Goal: Transaction & Acquisition: Purchase product/service

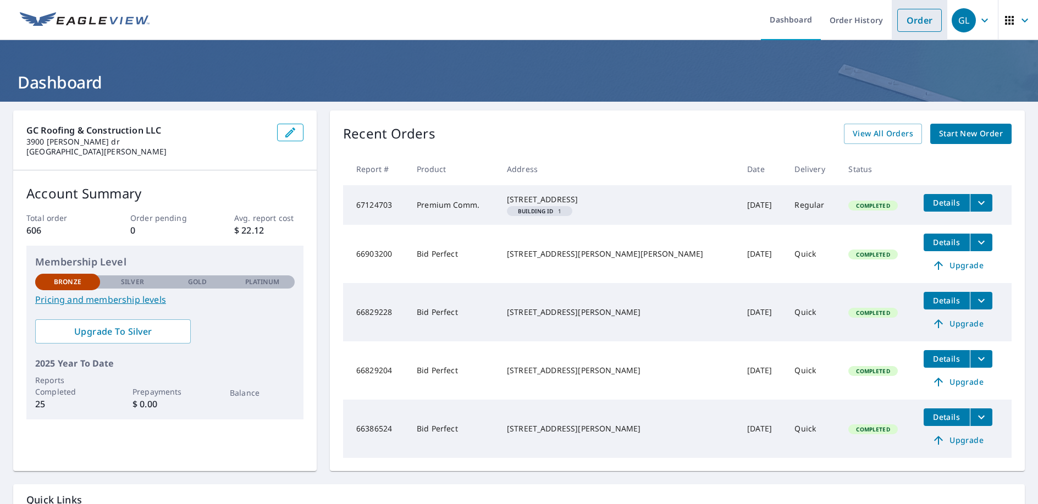
click at [908, 25] on link "Order" at bounding box center [919, 20] width 45 height 23
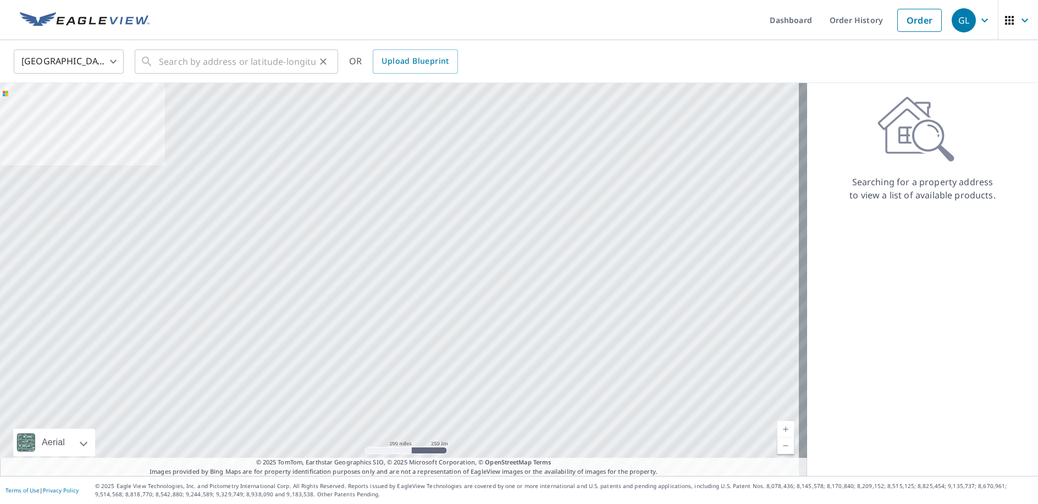
click at [157, 60] on div "​" at bounding box center [236, 61] width 203 height 24
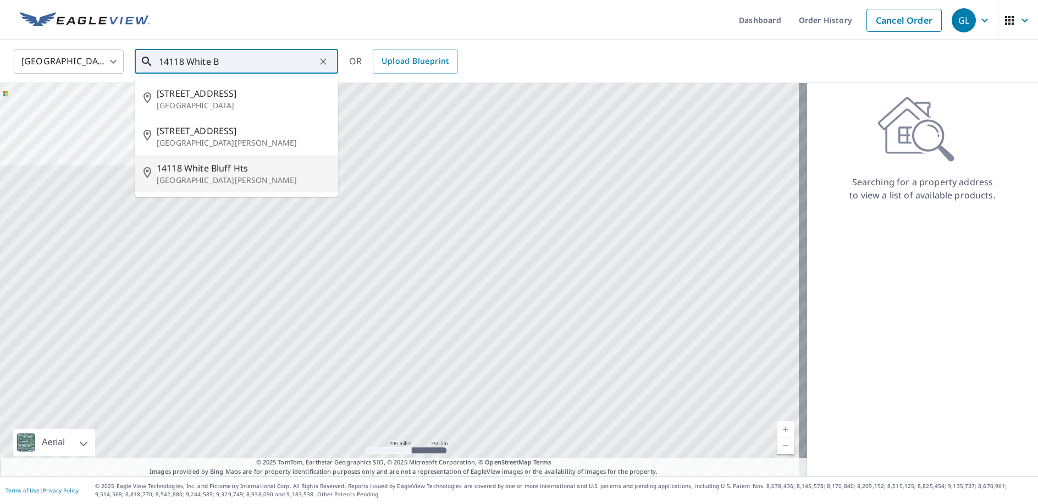
click at [208, 168] on span "14118 White Bluff Hts" at bounding box center [243, 168] width 173 height 13
type input "[STREET_ADDRESS][PERSON_NAME]"
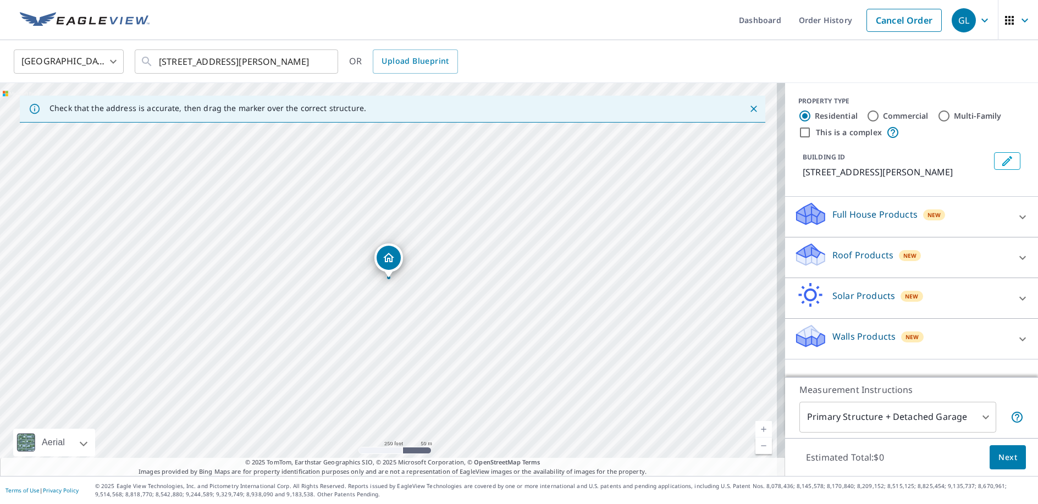
click at [757, 429] on link "Current Level 17, Zoom In" at bounding box center [763, 429] width 16 height 16
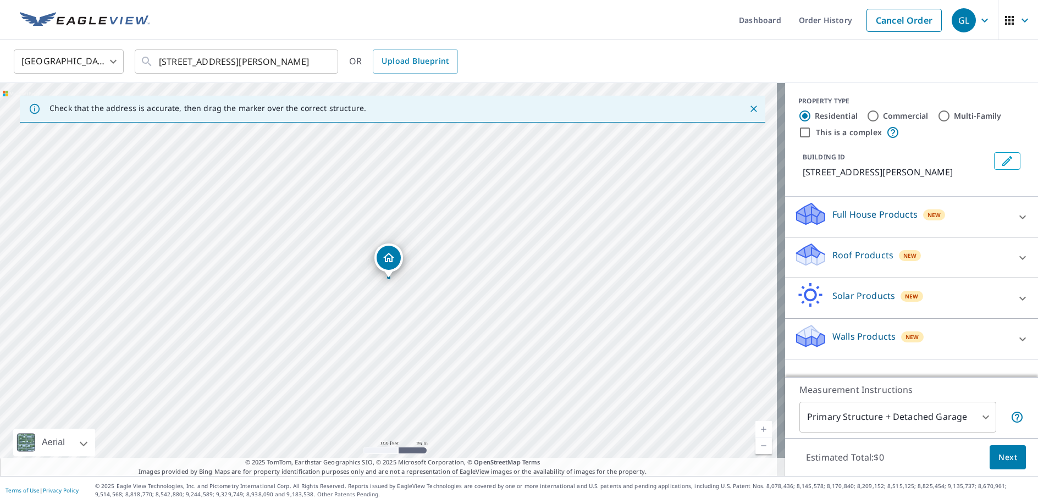
click at [757, 429] on link "Current Level 18, Zoom In" at bounding box center [763, 429] width 16 height 16
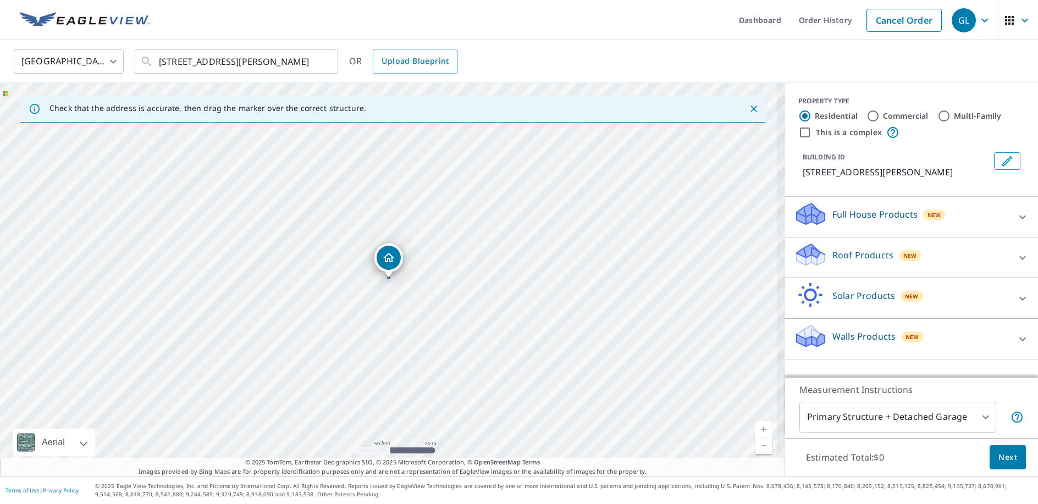
click at [757, 429] on link "Current Level 19, Zoom In" at bounding box center [763, 429] width 16 height 16
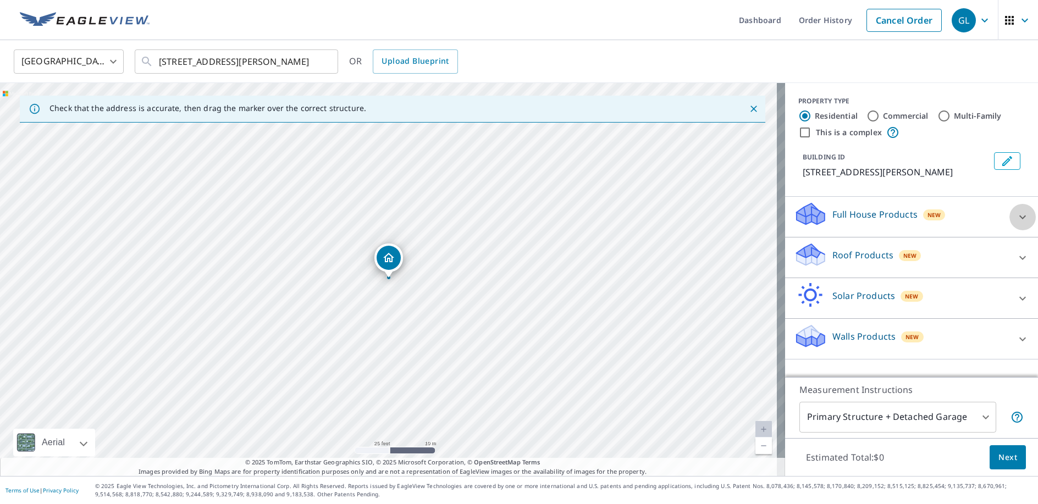
click at [1016, 218] on icon at bounding box center [1022, 217] width 13 height 13
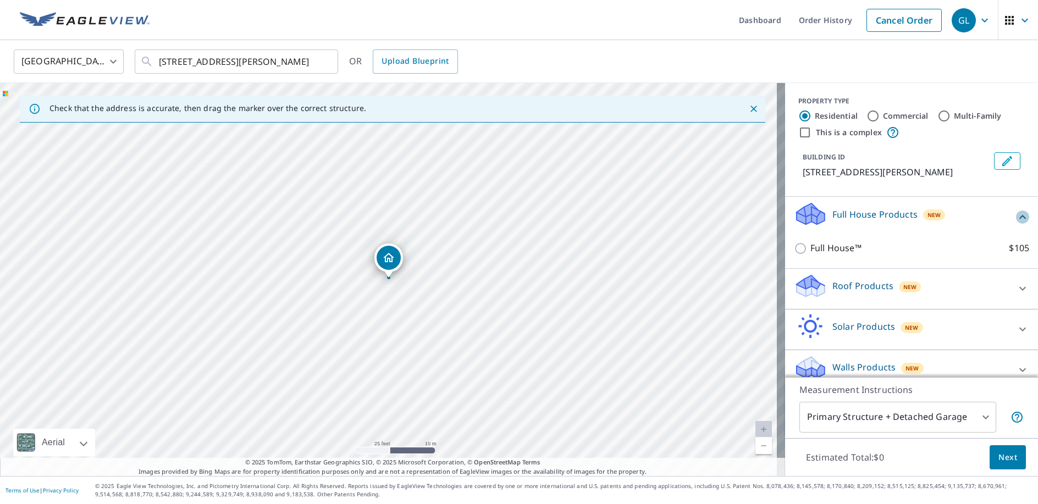
click at [1016, 224] on icon at bounding box center [1022, 217] width 13 height 13
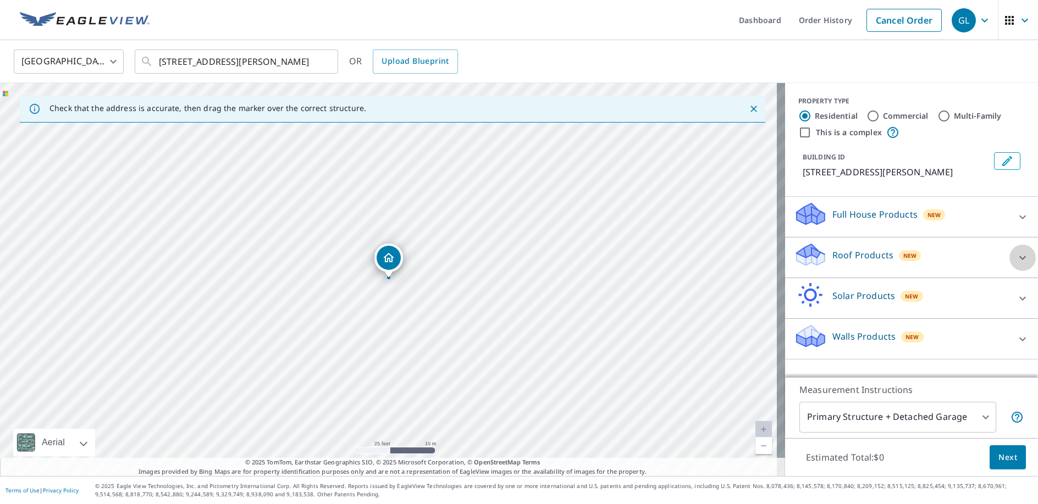
click at [1018, 257] on icon at bounding box center [1022, 257] width 13 height 13
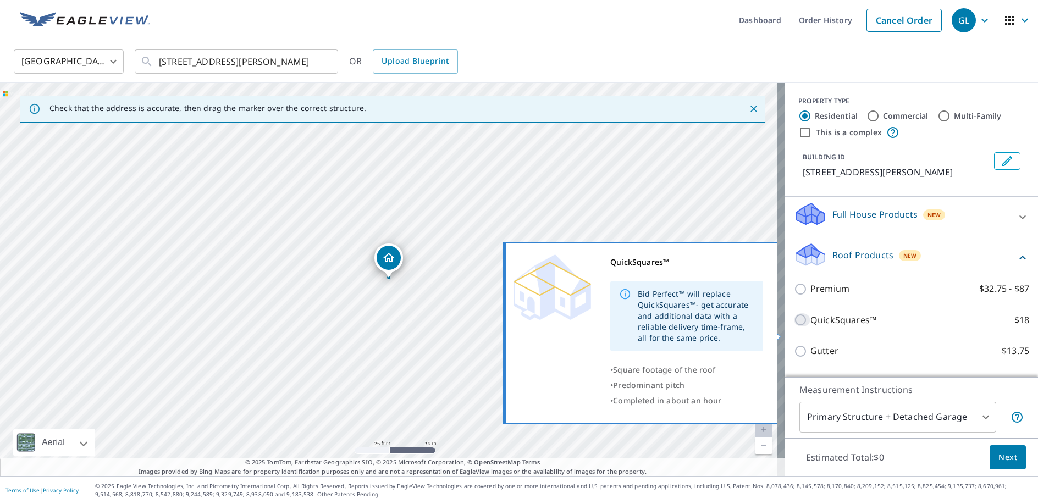
click at [794, 327] on input "QuickSquares™ $18" at bounding box center [802, 319] width 16 height 13
checkbox input "true"
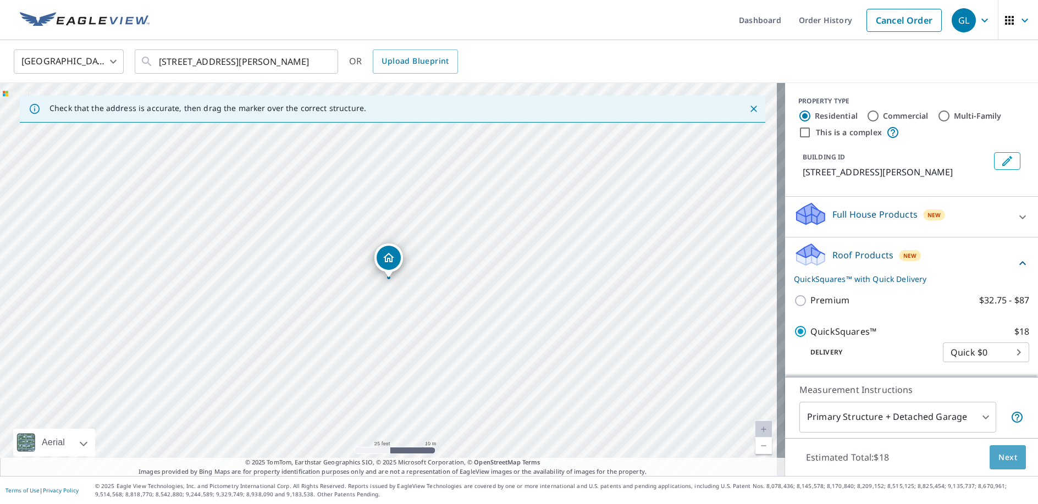
click at [999, 456] on span "Next" at bounding box center [1008, 458] width 19 height 14
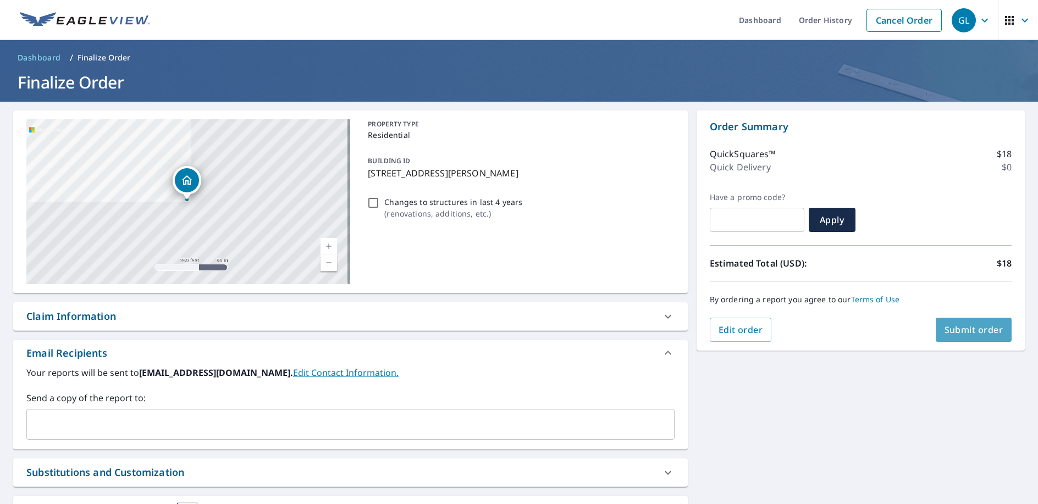
click at [970, 327] on span "Submit order" at bounding box center [974, 330] width 59 height 12
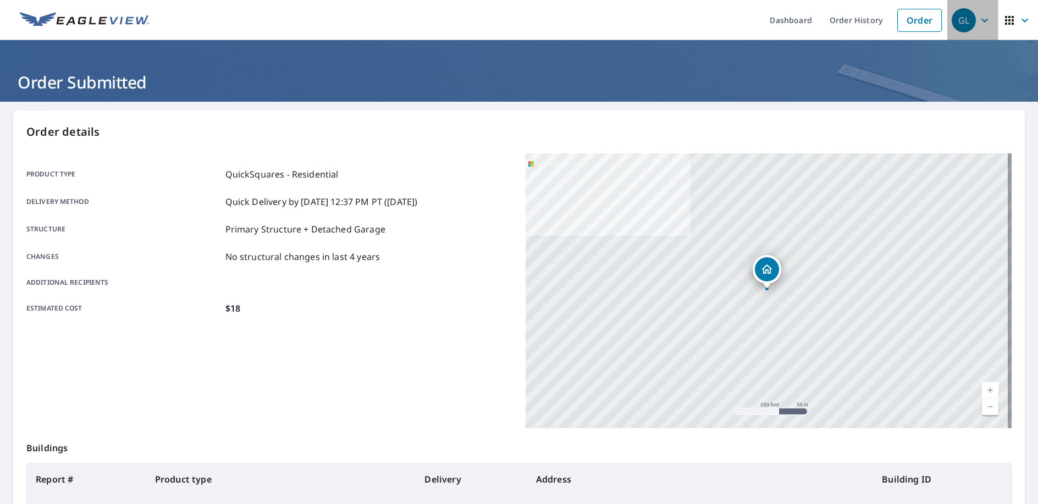
click at [978, 19] on icon "button" at bounding box center [984, 20] width 13 height 13
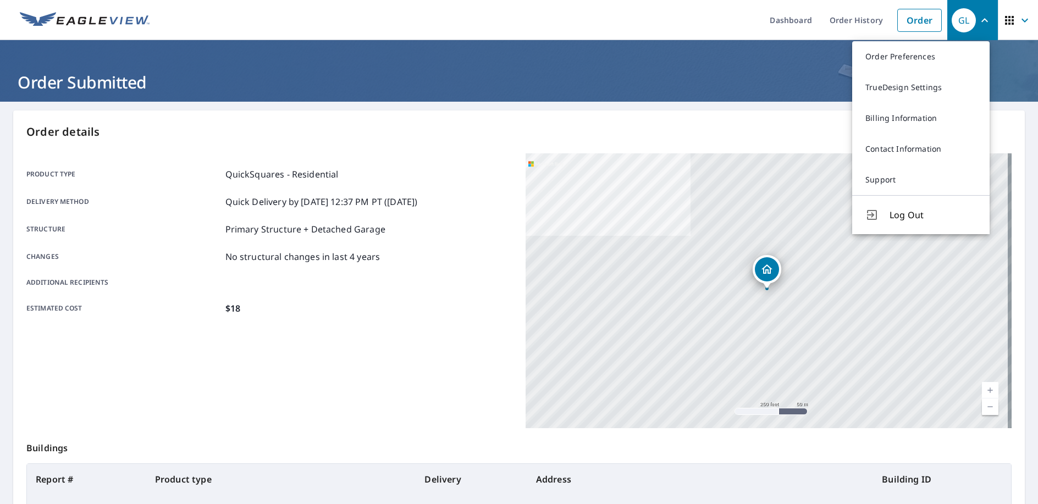
click at [917, 214] on span "Log Out" at bounding box center [933, 214] width 87 height 13
